Goal: Understand process/instructions: Learn how to perform a task or action

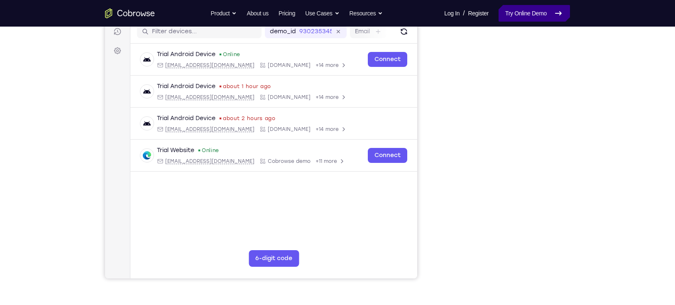
click at [517, 13] on link "Try Online Demo" at bounding box center [533, 13] width 71 height 17
click at [435, 154] on div "Your Support Agent Your Customer Web iOS Android" at bounding box center [337, 125] width 465 height 307
click at [508, 16] on link "Try Online Demo" at bounding box center [533, 13] width 71 height 17
click at [503, 13] on link "Try Online Demo" at bounding box center [533, 13] width 71 height 17
click at [504, 10] on link "Try Online Demo" at bounding box center [533, 13] width 71 height 17
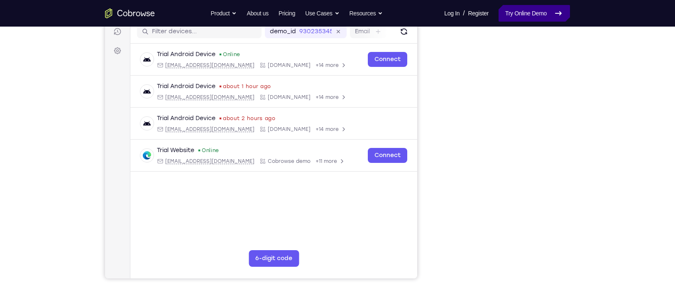
click at [521, 13] on link "Try Online Demo" at bounding box center [533, 13] width 71 height 17
click at [513, 9] on link "Try Online Demo" at bounding box center [533, 13] width 71 height 17
click at [528, 14] on link "Try Online Demo" at bounding box center [533, 13] width 71 height 17
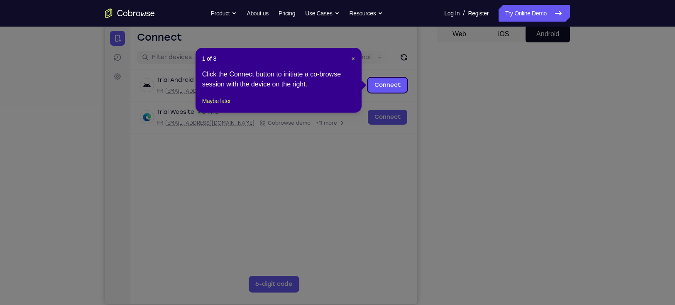
click at [539, 256] on icon at bounding box center [341, 152] width 683 height 305
click at [353, 57] on span "×" at bounding box center [352, 58] width 3 height 7
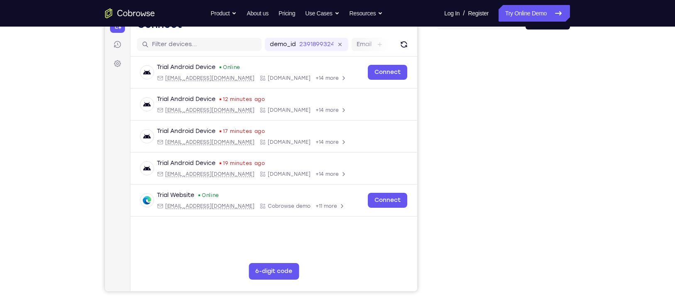
scroll to position [96, 0]
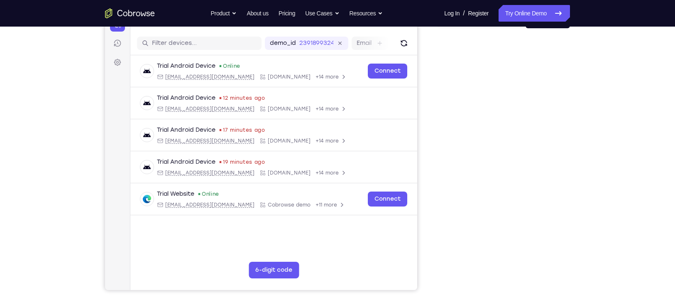
drag, startPoint x: 568, startPoint y: 225, endPoint x: 566, endPoint y: 246, distance: 21.2
click at [566, 246] on div at bounding box center [503, 162] width 133 height 255
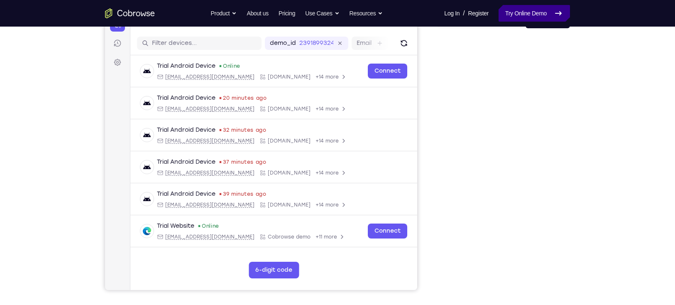
click at [535, 18] on link "Try Online Demo" at bounding box center [533, 13] width 71 height 17
click at [530, 10] on link "Try Online Demo" at bounding box center [533, 13] width 71 height 17
click at [527, 14] on link "Try Online Demo" at bounding box center [533, 13] width 71 height 17
click at [539, 16] on link "Try Online Demo" at bounding box center [533, 13] width 71 height 17
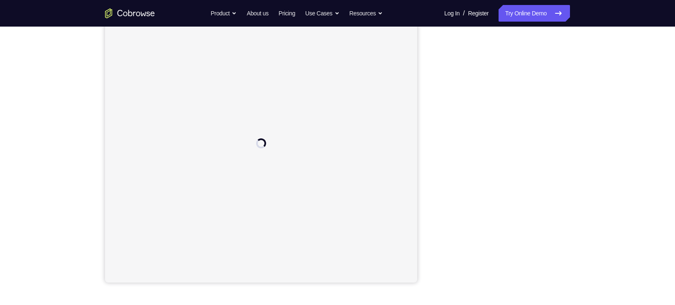
scroll to position [95, 0]
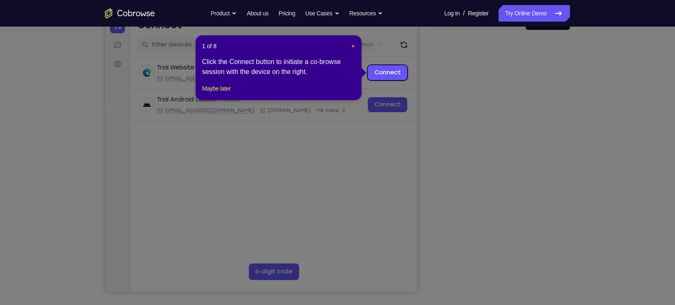
click at [499, 277] on icon at bounding box center [341, 152] width 683 height 305
click at [352, 43] on span "×" at bounding box center [352, 46] width 3 height 7
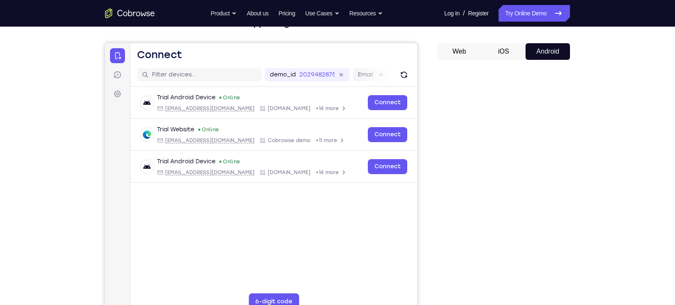
scroll to position [63, 0]
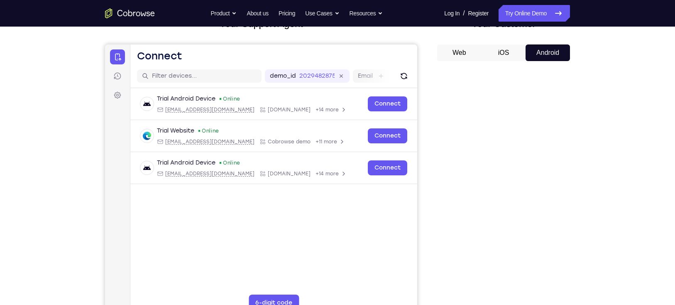
click at [504, 47] on button "iOS" at bounding box center [503, 52] width 44 height 17
click at [536, 53] on button "Android" at bounding box center [547, 52] width 44 height 17
click at [510, 15] on link "Try Online Demo" at bounding box center [533, 13] width 71 height 17
click at [539, 15] on link "Try Online Demo" at bounding box center [533, 13] width 71 height 17
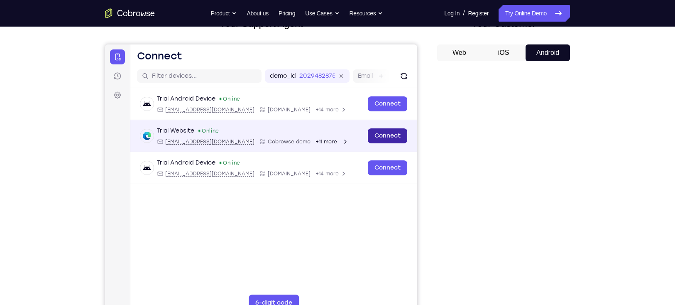
scroll to position [103, 0]
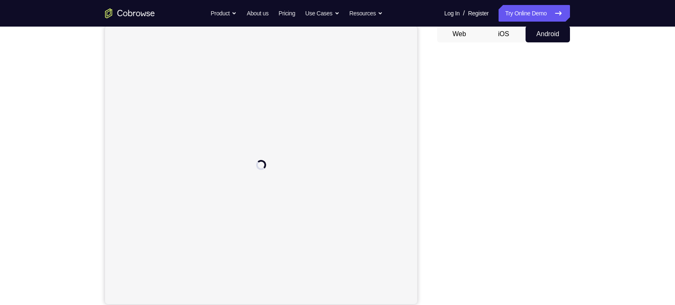
scroll to position [82, 0]
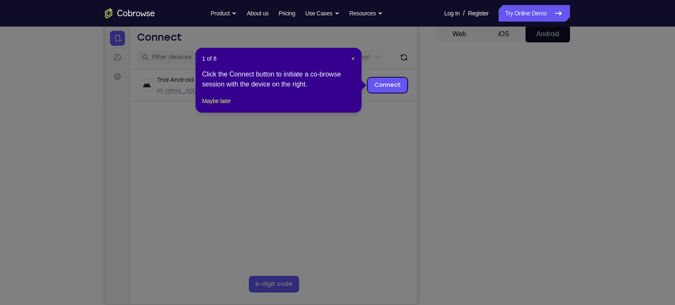
click at [540, 254] on icon at bounding box center [341, 152] width 683 height 305
click at [354, 59] on span "×" at bounding box center [352, 58] width 3 height 7
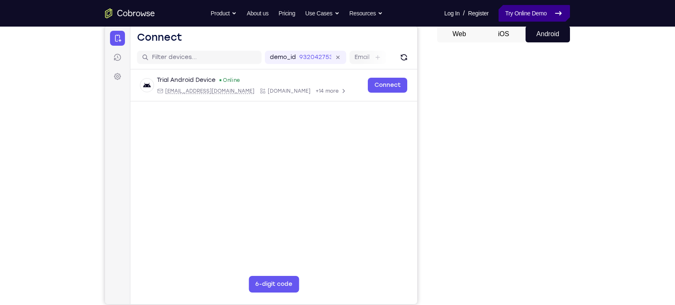
click at [533, 15] on link "Try Online Demo" at bounding box center [533, 13] width 71 height 17
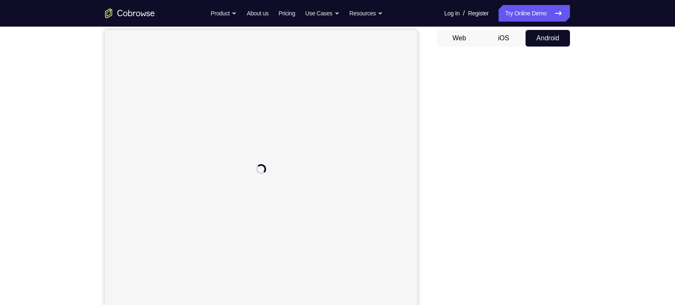
scroll to position [84, 0]
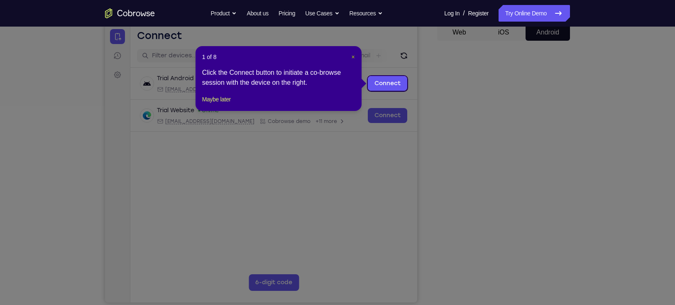
click at [351, 56] on span "×" at bounding box center [352, 57] width 3 height 7
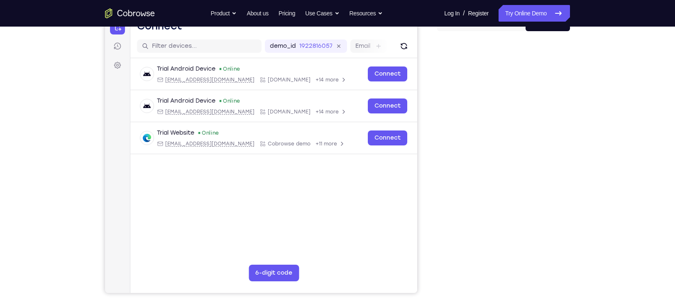
scroll to position [94, 0]
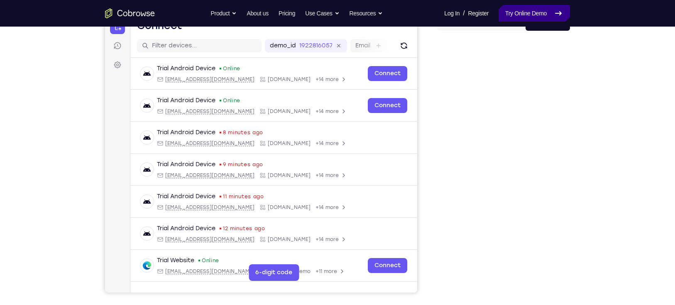
click at [520, 16] on link "Try Online Demo" at bounding box center [533, 13] width 71 height 17
click at [533, 11] on link "Try Online Demo" at bounding box center [533, 13] width 71 height 17
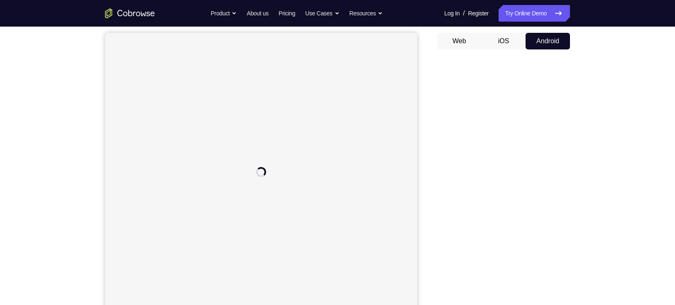
scroll to position [86, 0]
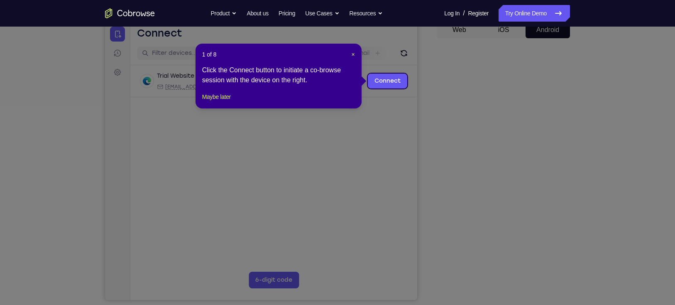
click at [350, 56] on header "1 of 8 ×" at bounding box center [278, 54] width 153 height 8
click at [354, 51] on span "×" at bounding box center [352, 54] width 3 height 7
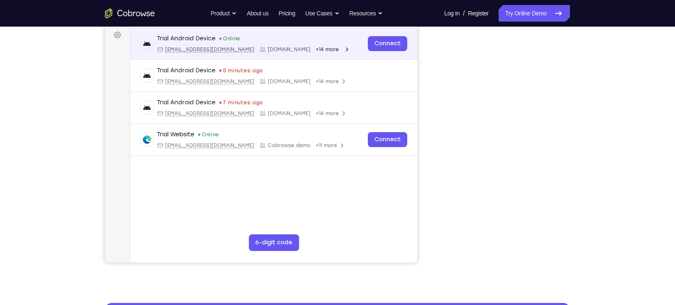
scroll to position [122, 0]
